Goal: Task Accomplishment & Management: Complete application form

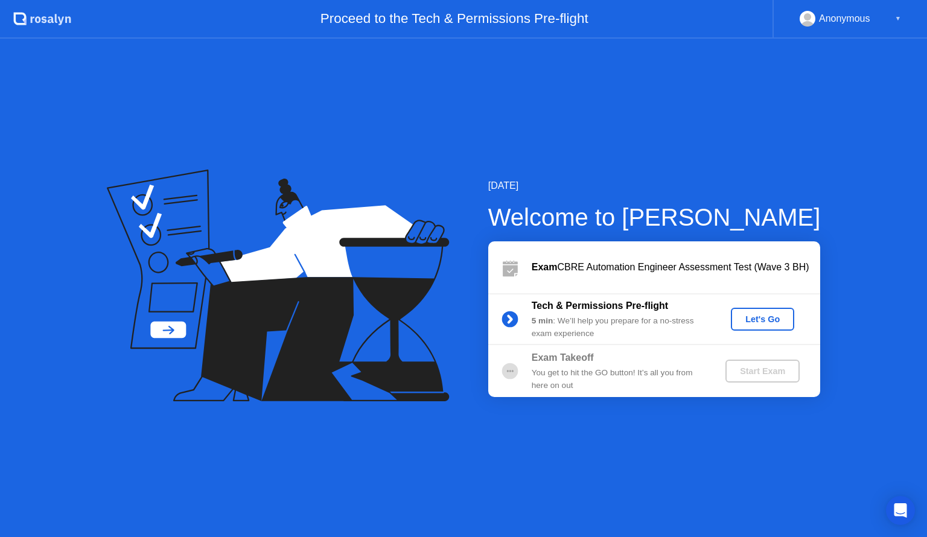
click at [749, 317] on div "Let's Go" at bounding box center [763, 319] width 54 height 10
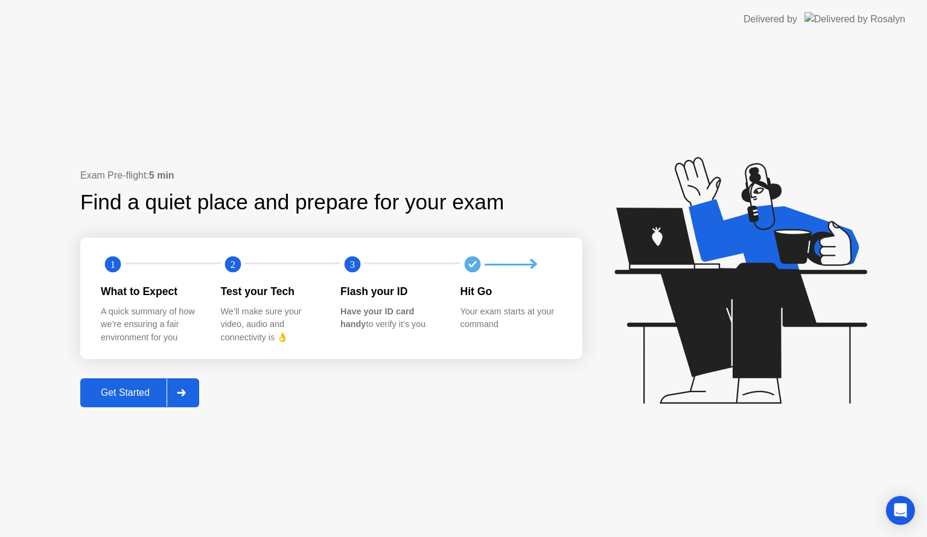
click at [183, 392] on icon at bounding box center [181, 392] width 8 height 7
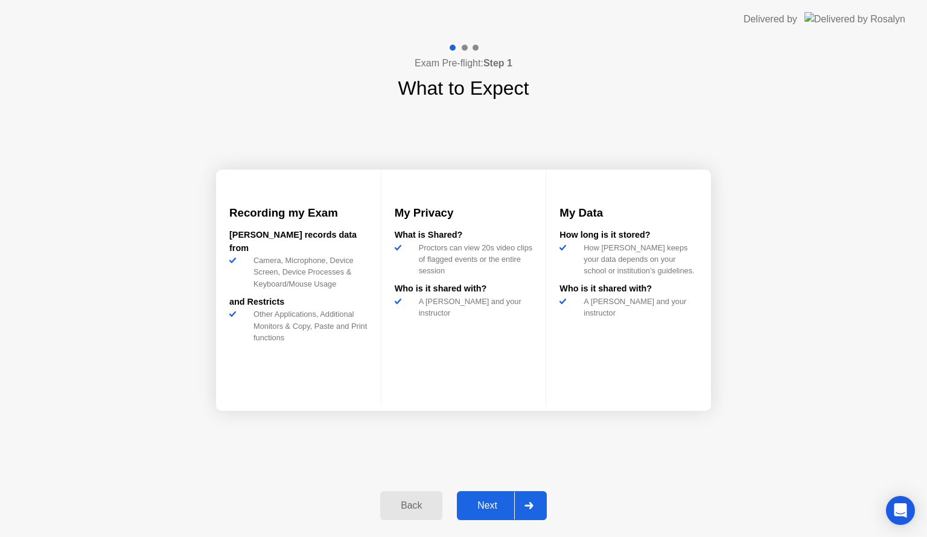
click at [496, 503] on div "Next" at bounding box center [487, 505] width 54 height 11
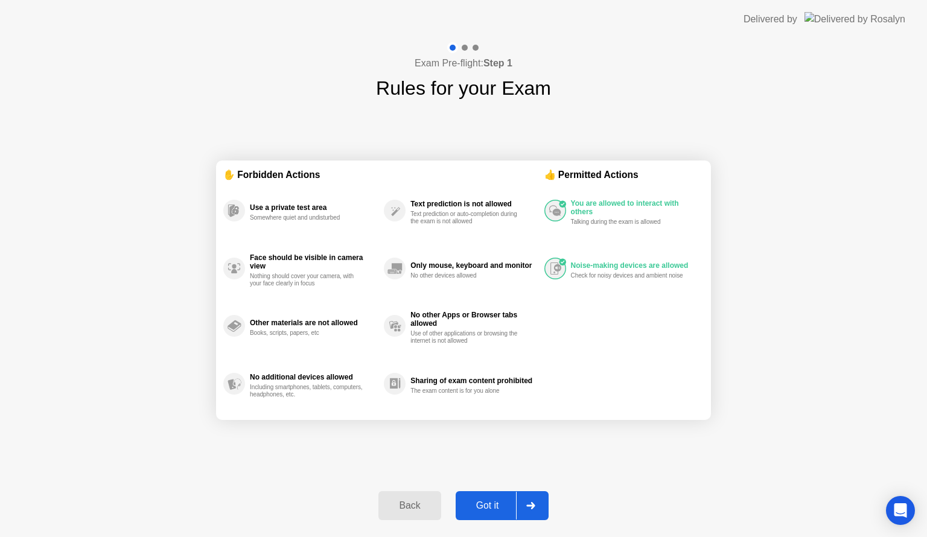
click at [478, 502] on div "Got it" at bounding box center [487, 505] width 57 height 11
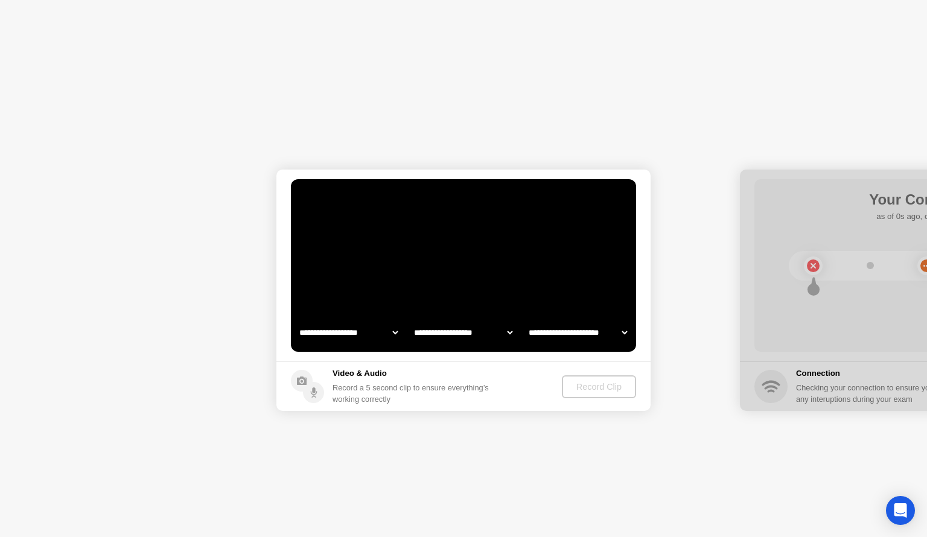
select select "**********"
select select "*******"
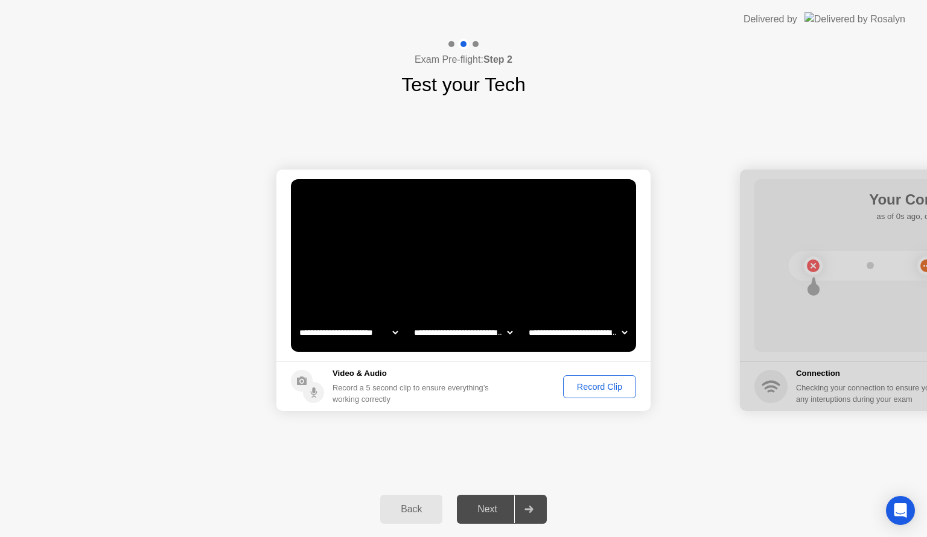
click at [599, 390] on div "Record Clip" at bounding box center [599, 387] width 65 height 10
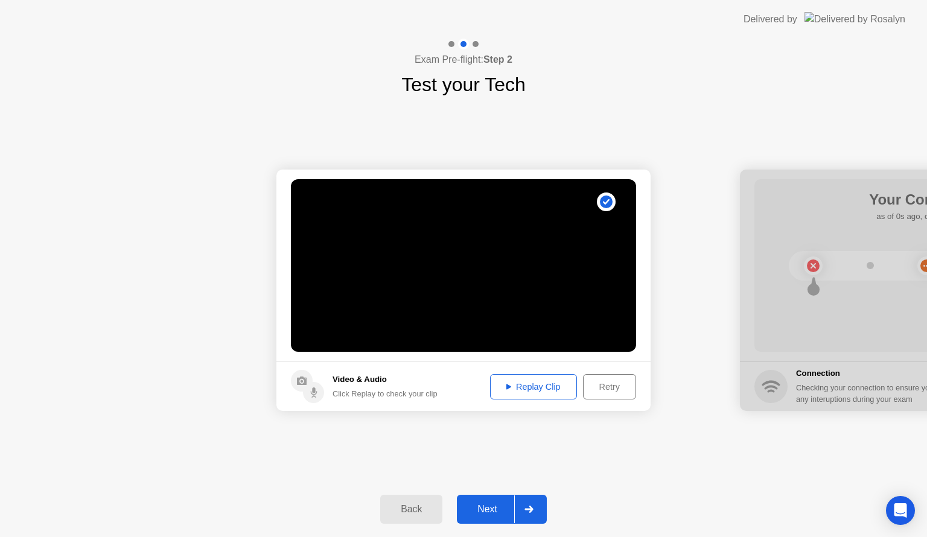
click at [492, 508] on div "Next" at bounding box center [487, 509] width 54 height 11
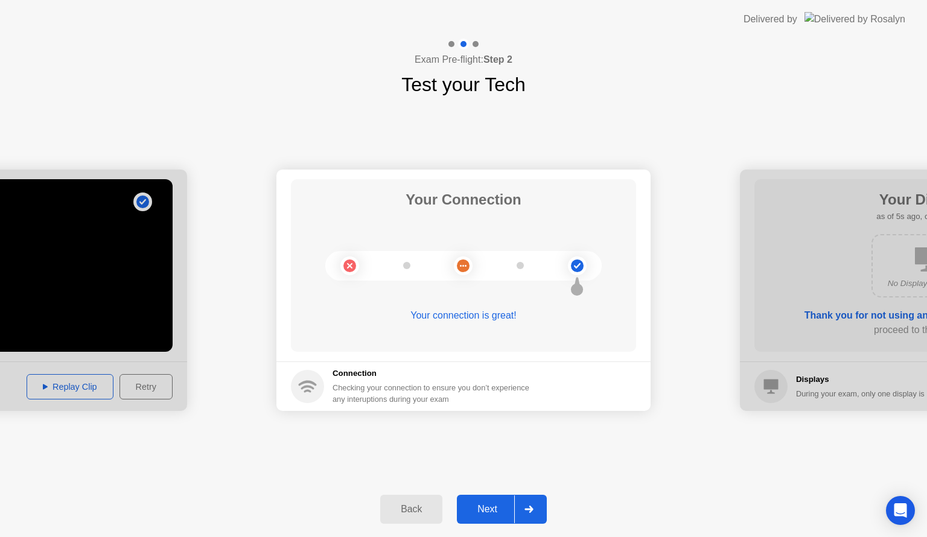
click at [489, 519] on button "Next" at bounding box center [502, 509] width 90 height 29
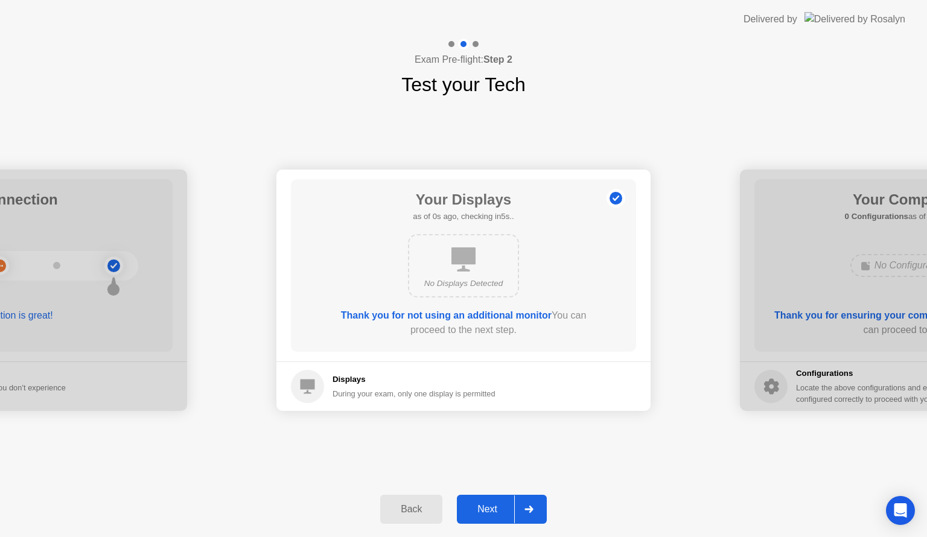
click at [494, 507] on div "Next" at bounding box center [487, 509] width 54 height 11
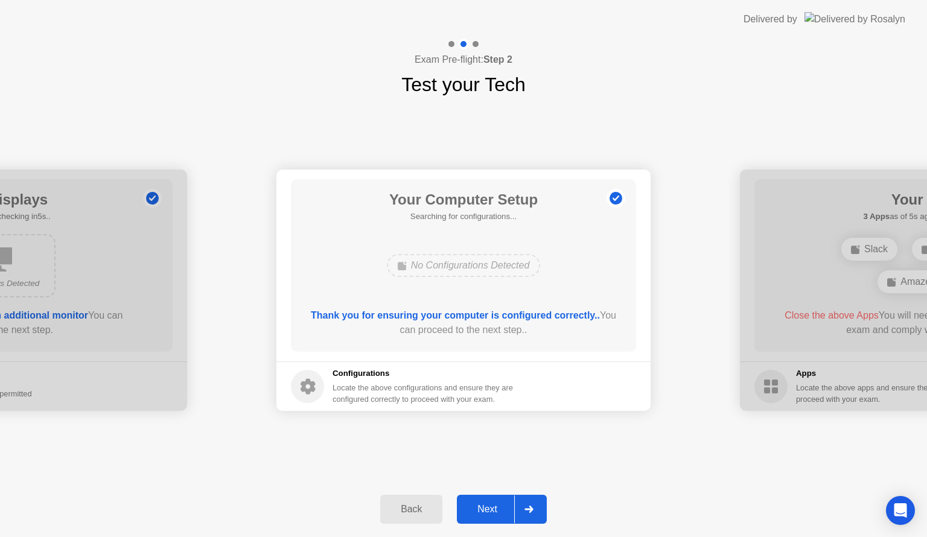
click at [494, 507] on div "Next" at bounding box center [487, 509] width 54 height 11
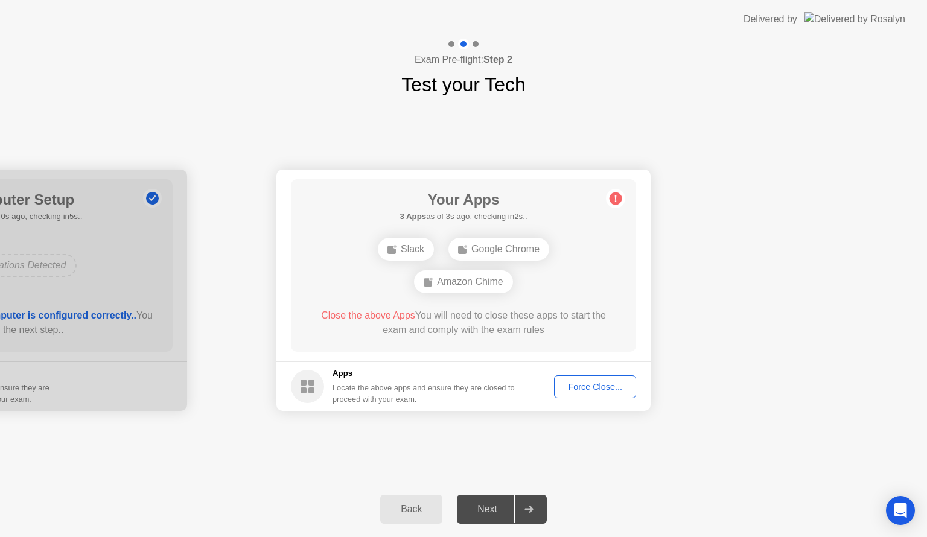
click at [487, 336] on div "Close the above Apps You will need to close these apps to start the exam and co…" at bounding box center [463, 322] width 311 height 29
click at [576, 384] on div "Force Close..." at bounding box center [595, 387] width 74 height 10
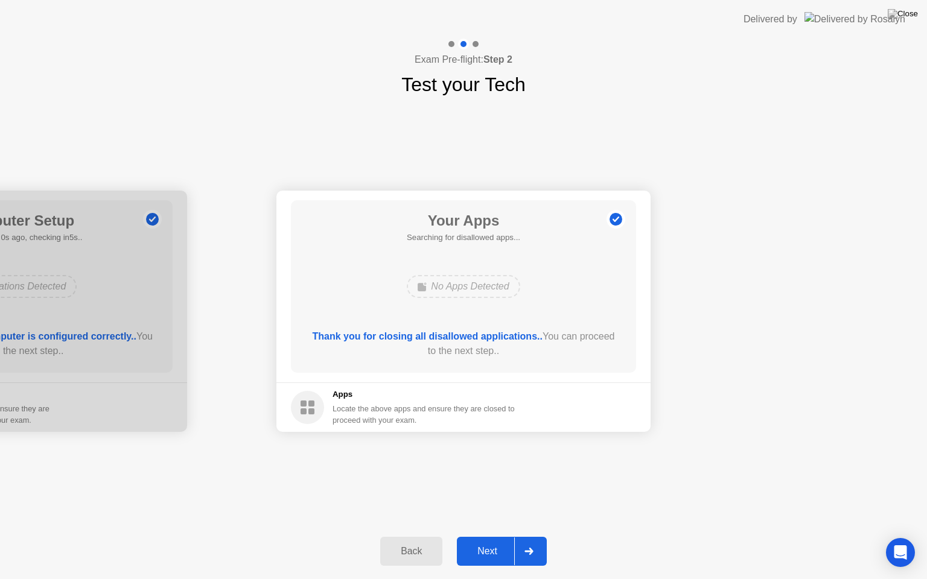
click at [490, 536] on div "Next" at bounding box center [487, 551] width 54 height 11
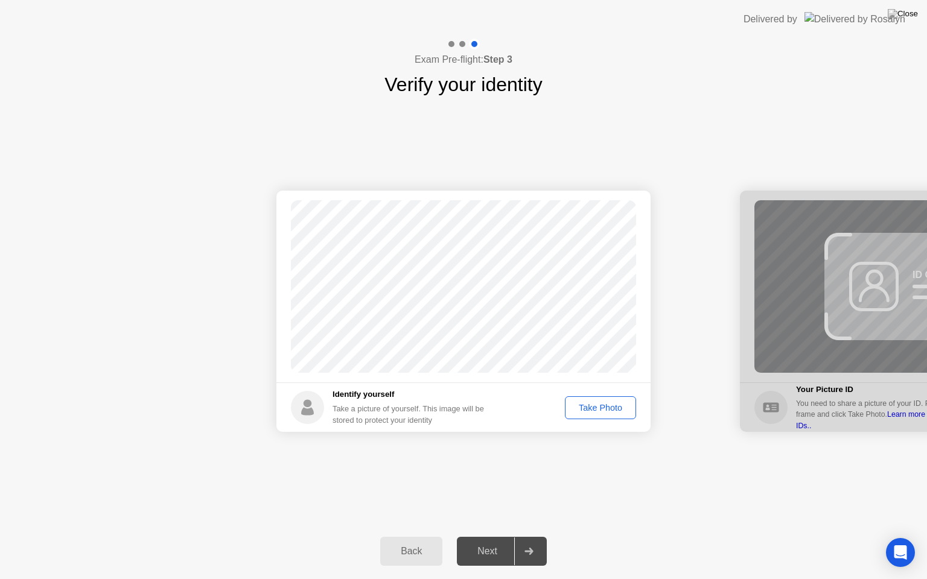
click at [596, 410] on div "Take Photo" at bounding box center [600, 408] width 63 height 10
click at [594, 403] on div "Retake" at bounding box center [608, 408] width 47 height 10
click at [598, 407] on div "Take Photo" at bounding box center [600, 408] width 63 height 10
click at [606, 407] on div "Retake" at bounding box center [608, 408] width 47 height 10
click at [606, 407] on div "Take Photo" at bounding box center [600, 408] width 63 height 10
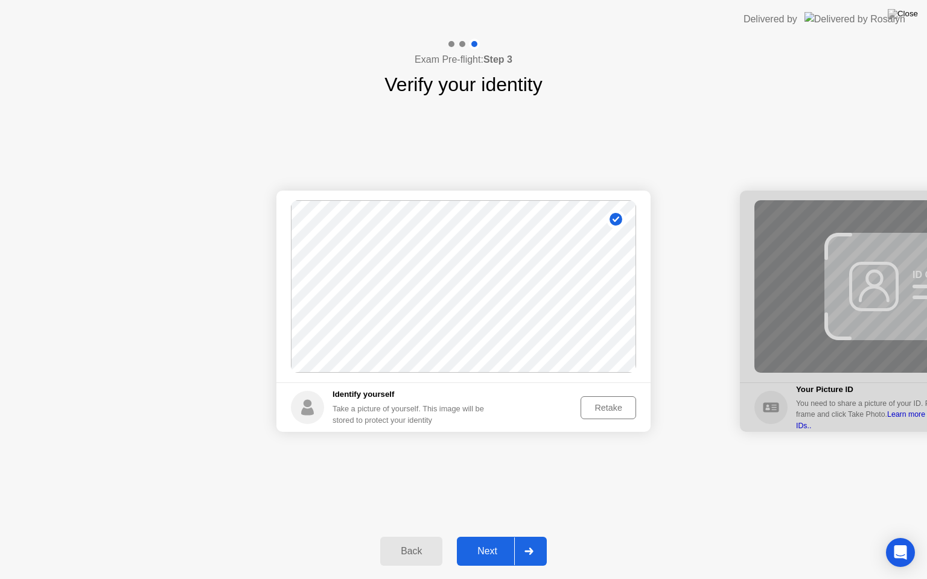
click at [492, 536] on button "Next" at bounding box center [502, 551] width 90 height 29
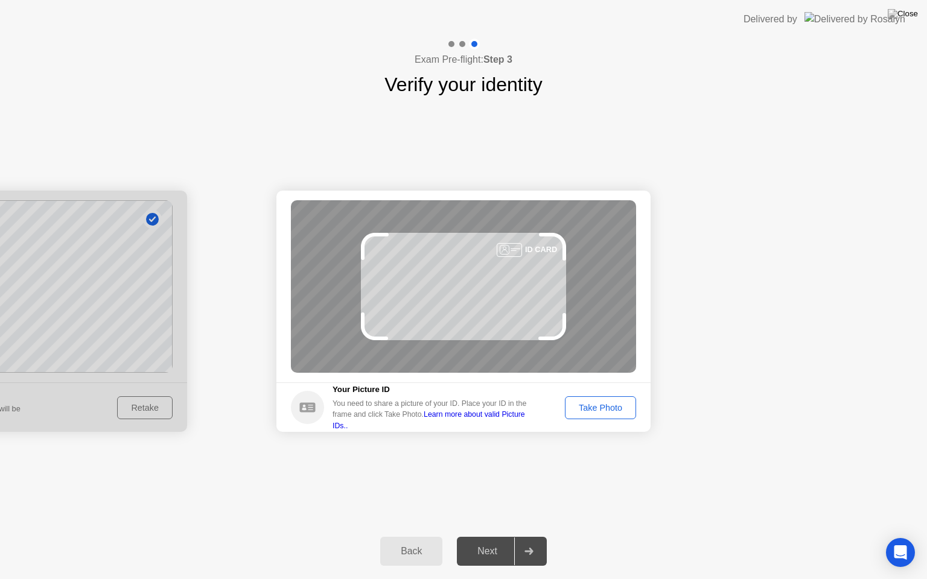
click at [603, 413] on div "Take Photo" at bounding box center [600, 408] width 63 height 10
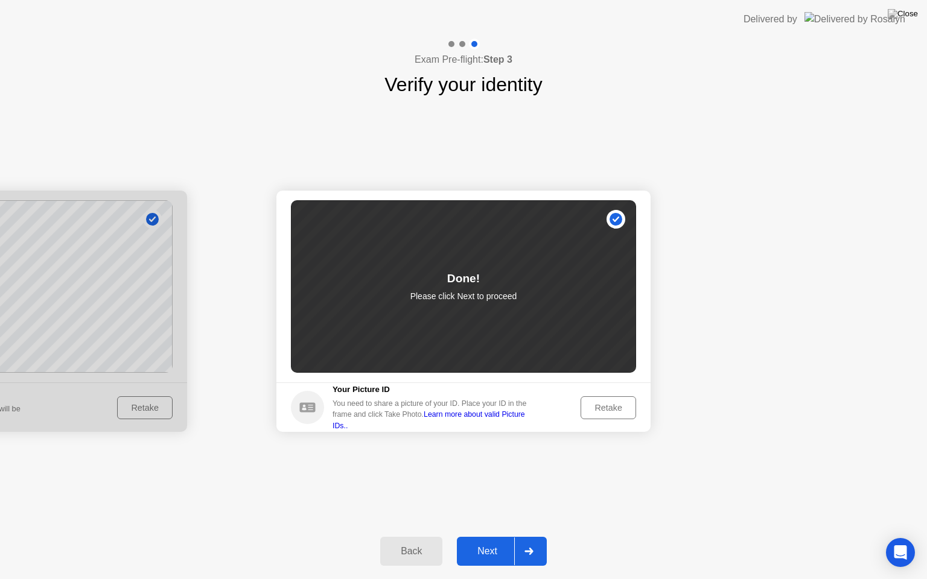
click at [485, 536] on div "Next" at bounding box center [487, 551] width 54 height 11
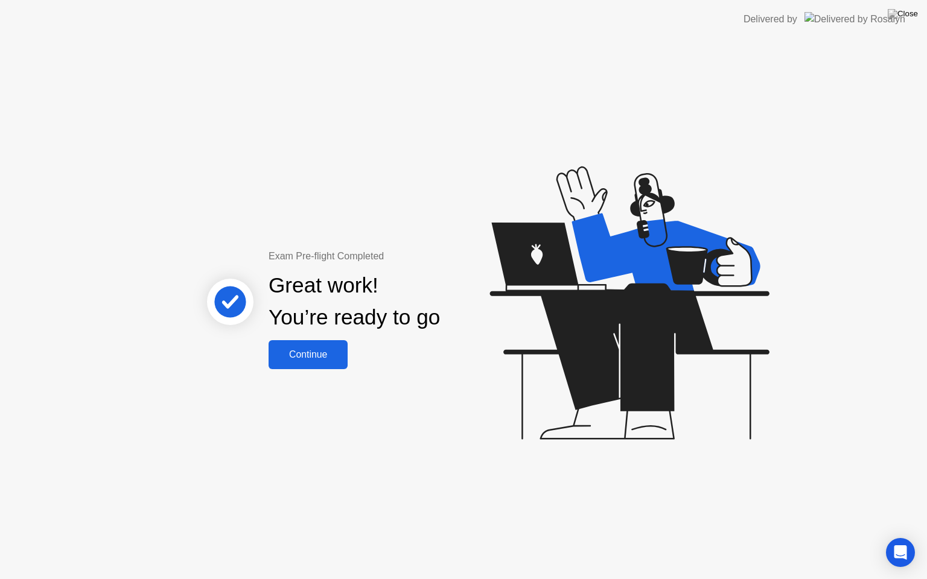
click at [329, 360] on div "Continue" at bounding box center [308, 354] width 72 height 11
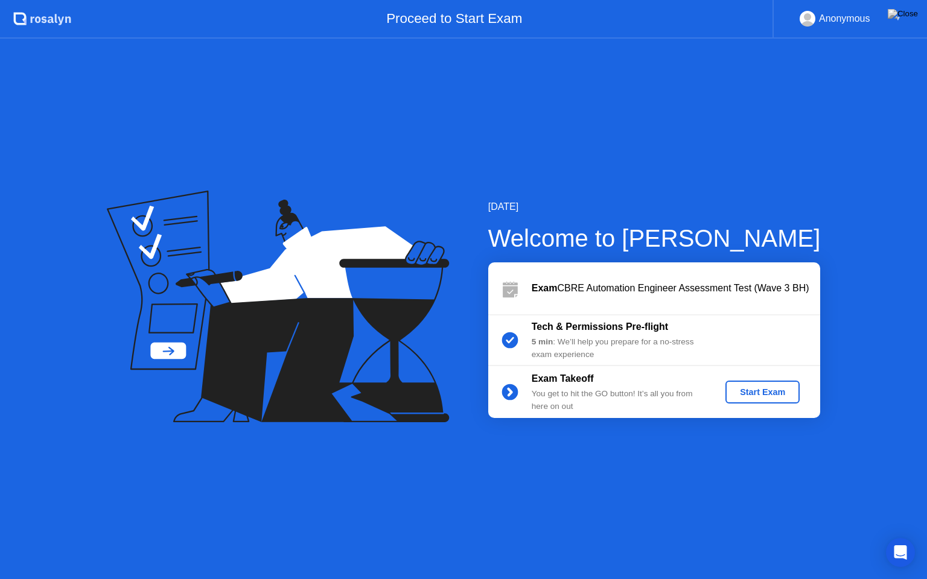
click at [737, 389] on div "Start Exam" at bounding box center [762, 392] width 65 height 10
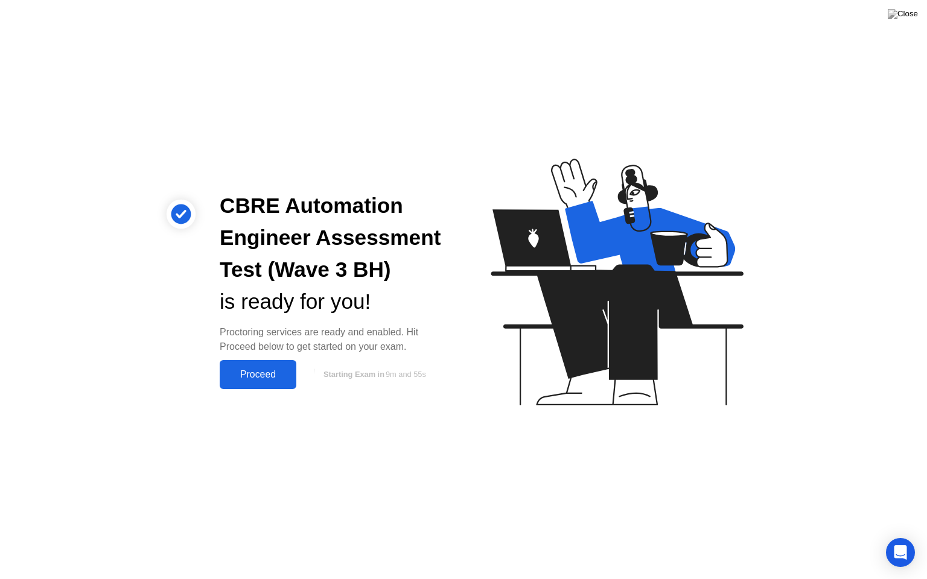
click at [268, 370] on div "Proceed" at bounding box center [257, 374] width 69 height 11
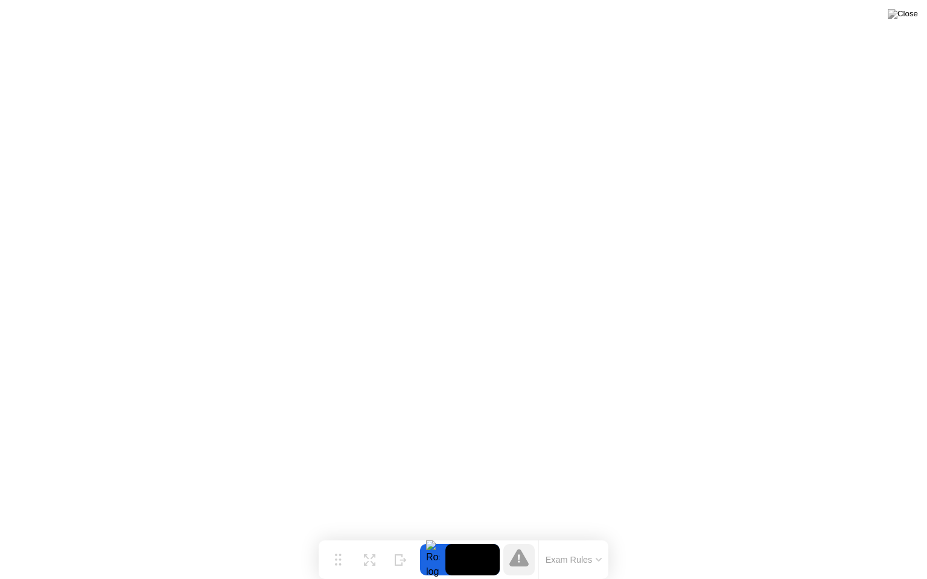
click at [558, 536] on button "Exam Rules" at bounding box center [574, 560] width 64 height 11
